Goal: Check status: Check status

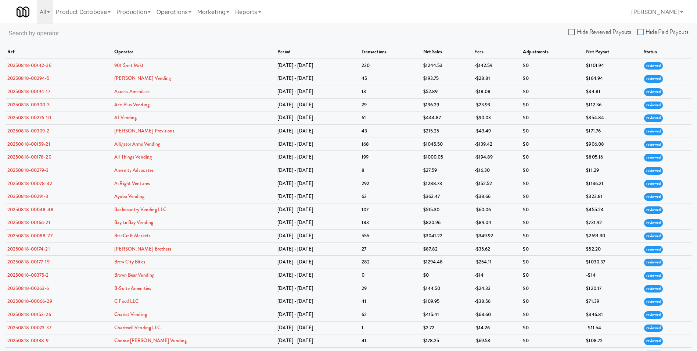
click at [642, 32] on input "Hide Paid Payouts" at bounding box center [641, 32] width 8 height 6
checkbox input "true"
click at [131, 66] on link "901 Smrt Mrkt" at bounding box center [128, 65] width 29 height 7
click at [22, 67] on link "20250818-00142-26" at bounding box center [29, 65] width 44 height 7
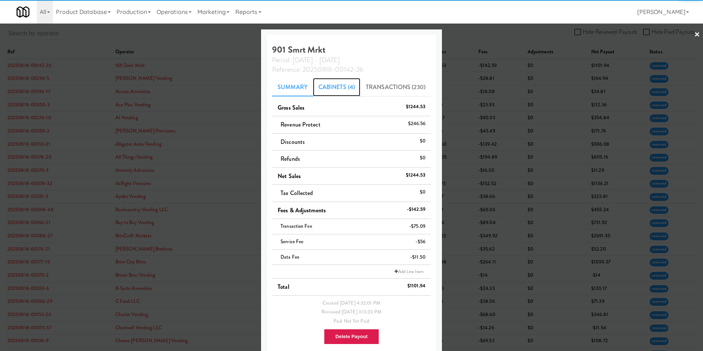
click at [331, 86] on link "Cabinets (4)" at bounding box center [336, 87] width 47 height 18
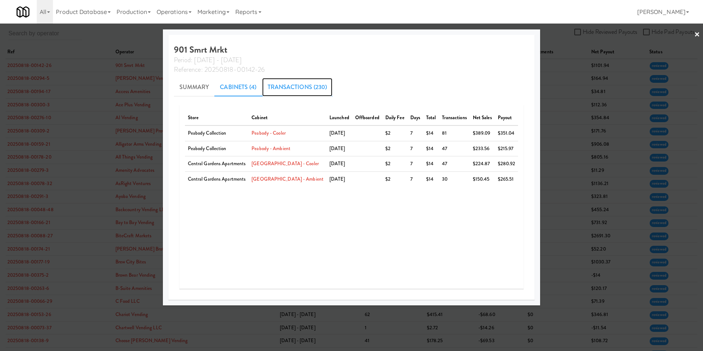
click at [315, 90] on link "Transactions (230)" at bounding box center [297, 87] width 71 height 18
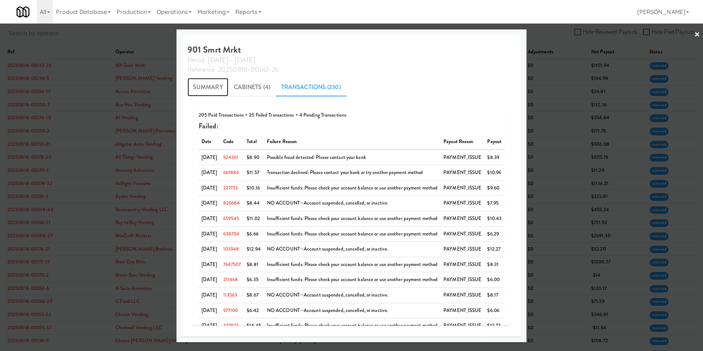
click at [195, 84] on link "Summary" at bounding box center [207, 87] width 41 height 18
